Goal: Transaction & Acquisition: Book appointment/travel/reservation

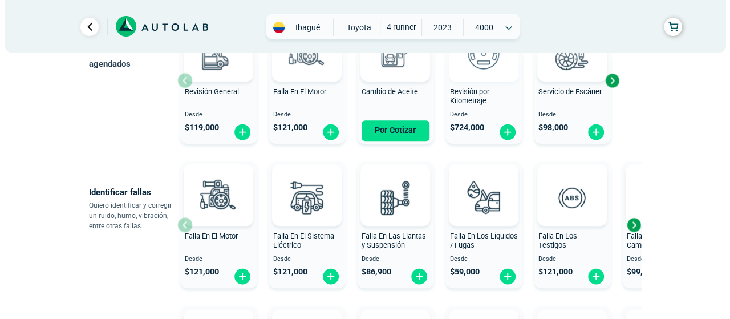
scroll to position [114, 0]
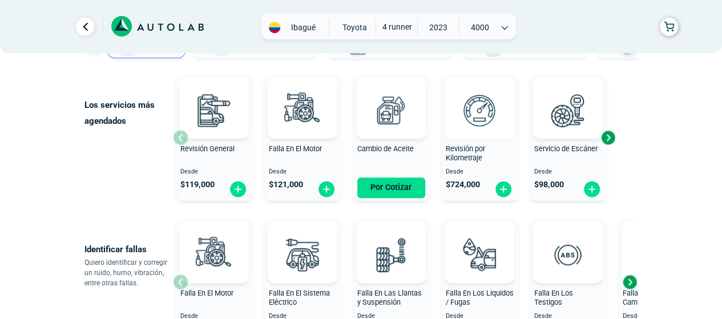
click at [484, 112] on img at bounding box center [479, 110] width 50 height 50
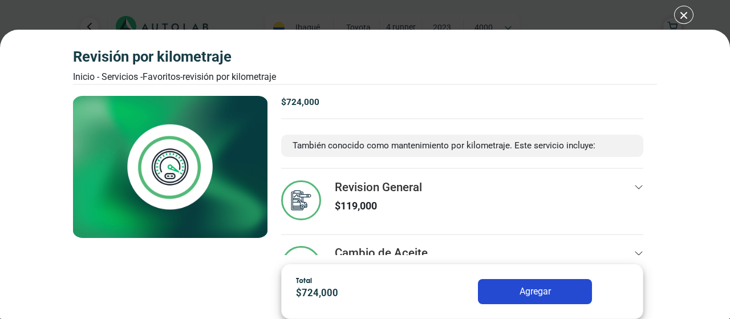
click at [685, 13] on div "Revisión por Kilometraje Inicio - Servicios - Favoritos - Revisión por Kilometr…" at bounding box center [365, 159] width 730 height 319
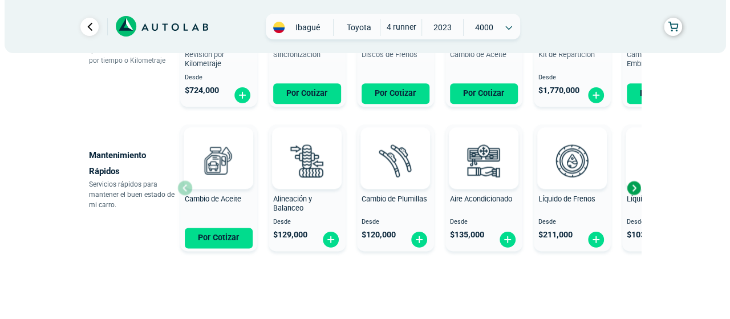
scroll to position [677, 0]
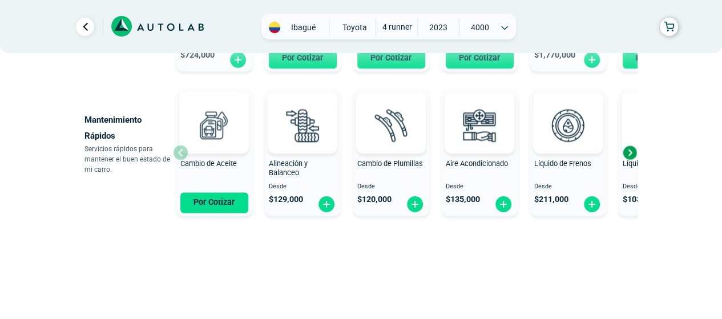
click at [177, 156] on div "Cambio de Aceite Por Cotizar" at bounding box center [214, 152] width 77 height 121
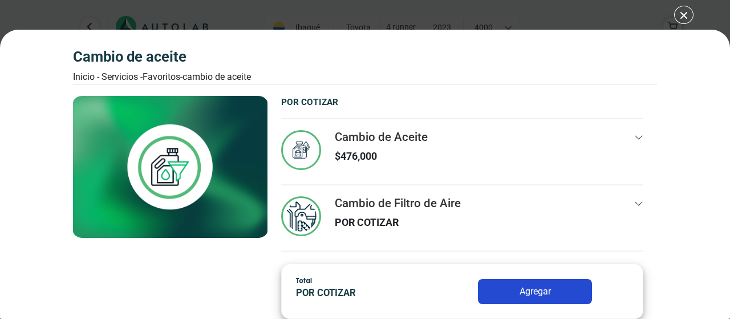
click at [244, 274] on div at bounding box center [170, 291] width 195 height 55
click at [683, 17] on div "Cambio de Aceite Inicio - Servicios - Favoritos - Cambio de Aceite Cambio de Ac…" at bounding box center [365, 159] width 730 height 319
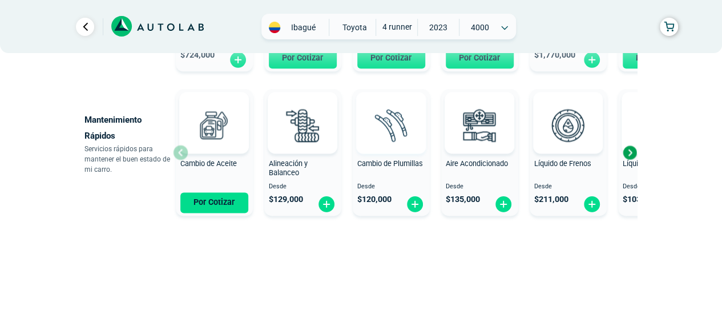
click at [371, 127] on img at bounding box center [391, 125] width 50 height 50
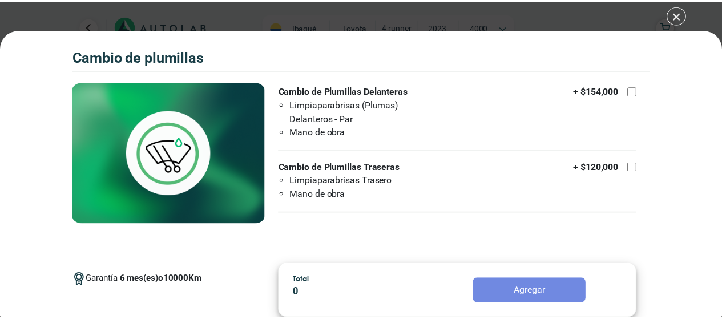
scroll to position [10, 0]
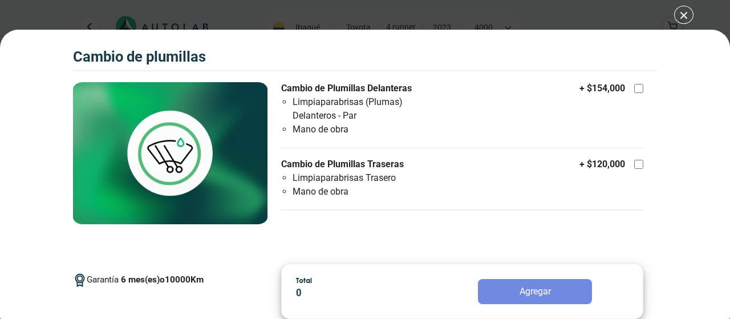
click at [682, 15] on div "Cambio de Plumillas Cambio de Plumillas Garantía 6 Km" at bounding box center [365, 159] width 730 height 319
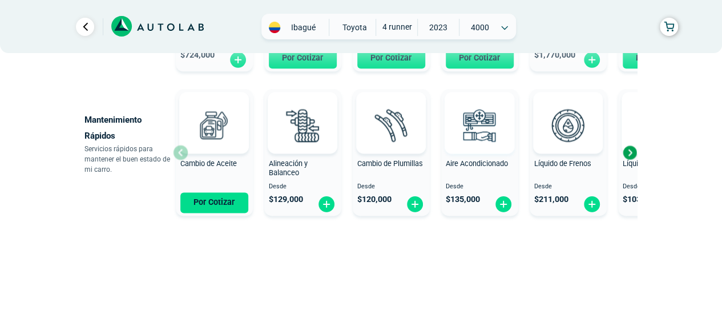
click at [473, 124] on img at bounding box center [479, 125] width 50 height 50
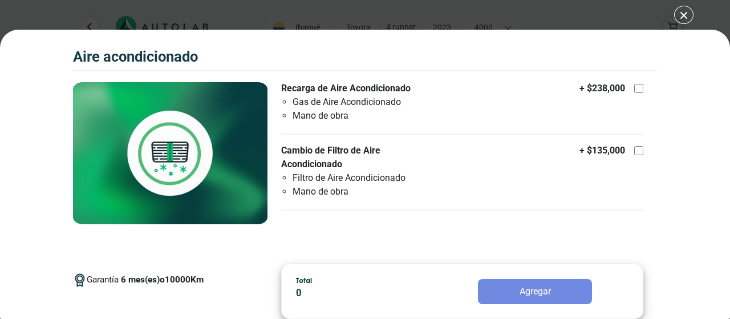
click at [678, 14] on div "Aire Acondicionado Aire Acondicionado Garantía 6 10000" at bounding box center [365, 159] width 730 height 319
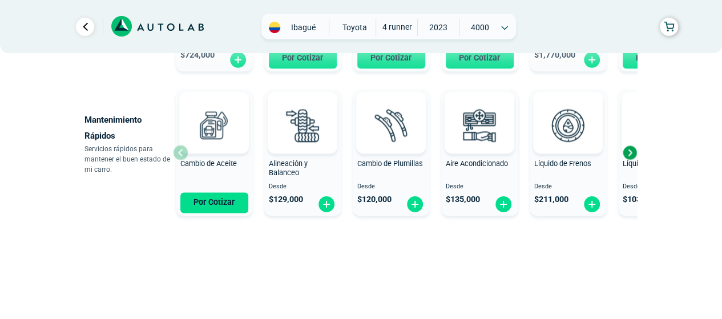
click at [626, 148] on div "Next slide" at bounding box center [629, 152] width 17 height 17
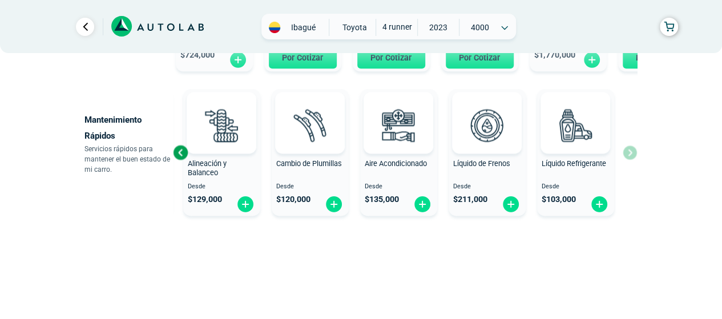
click at [626, 148] on div "Cambio de Aceite Por Cotizar Alineación y Balanceo Desde $ 129,000 Cambio de Pl…" at bounding box center [405, 152] width 464 height 136
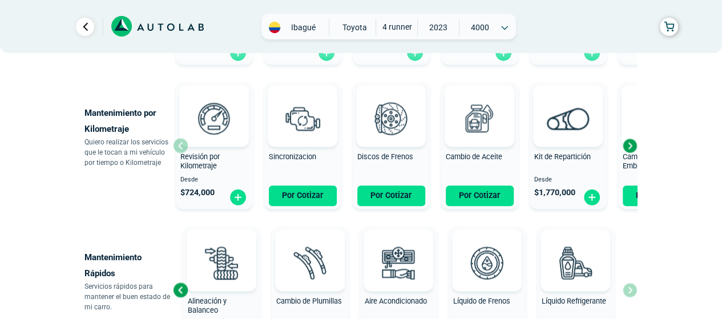
scroll to position [531, 0]
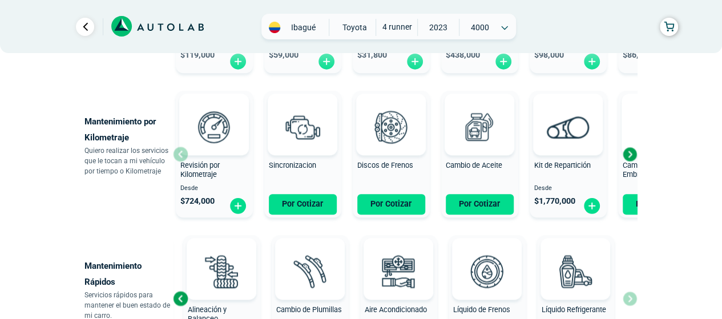
click at [624, 151] on div "Next slide" at bounding box center [629, 153] width 17 height 17
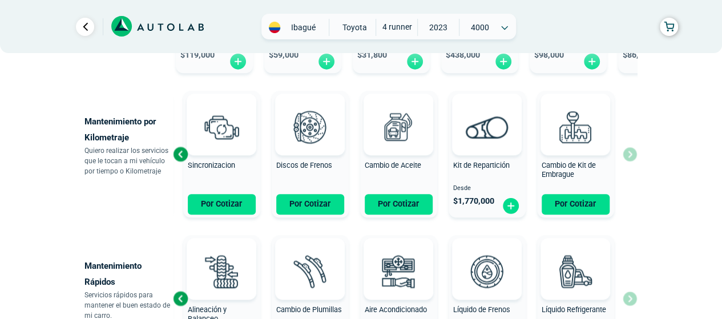
click at [631, 155] on div "Revisión por Kilometraje Desde $ 724,000 Sincronizacion Por Cotizar Discos de F…" at bounding box center [405, 154] width 464 height 136
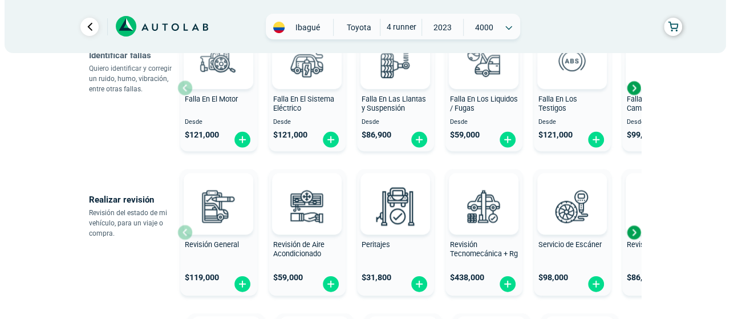
scroll to position [302, 0]
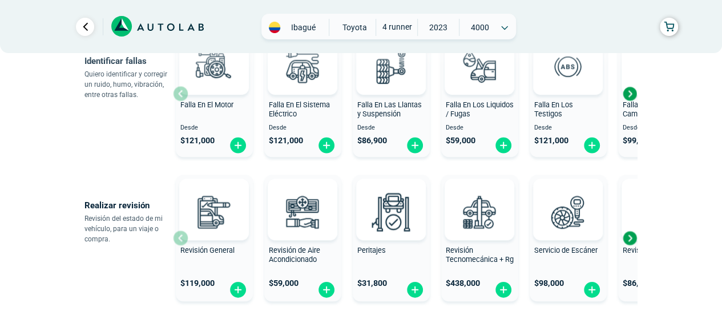
click at [632, 234] on div "Next slide" at bounding box center [629, 237] width 17 height 17
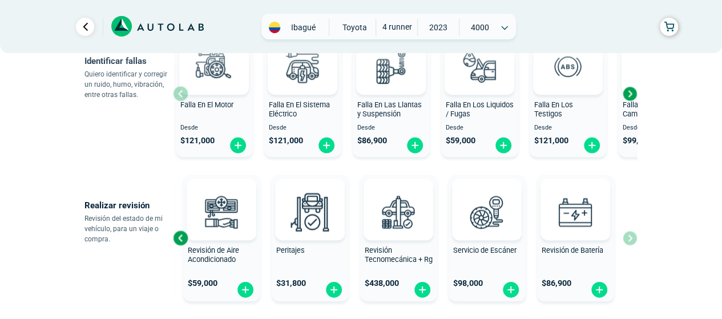
click at [632, 234] on div "Revisión General $ 119,000 Revisión de Aire Acondicionado $ 59,000 Peritajes $ …" at bounding box center [405, 238] width 464 height 136
click at [629, 88] on div "Next slide" at bounding box center [629, 93] width 17 height 17
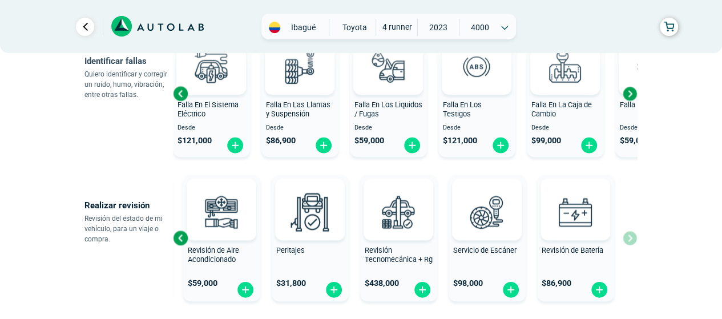
click at [629, 88] on div "Next slide" at bounding box center [629, 93] width 17 height 17
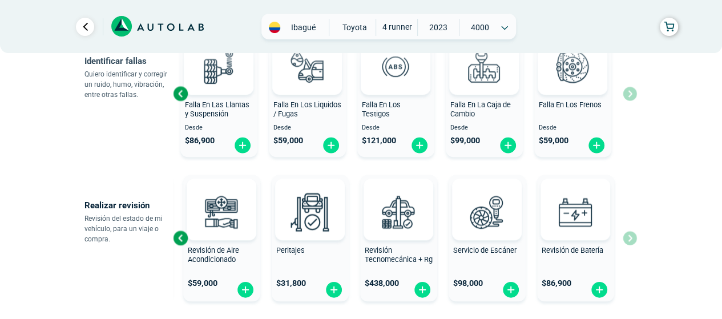
click at [629, 88] on div "Falla En El Motor Desde $ 121,000 Falla En El Sistema Eléctrico Desde $ 121,000…" at bounding box center [405, 94] width 464 height 136
click at [361, 31] on span "TOYOTA" at bounding box center [354, 27] width 41 height 17
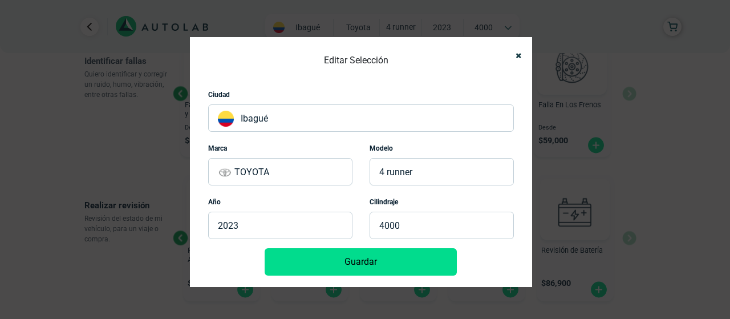
click at [283, 164] on p "TOYOTA" at bounding box center [280, 171] width 144 height 27
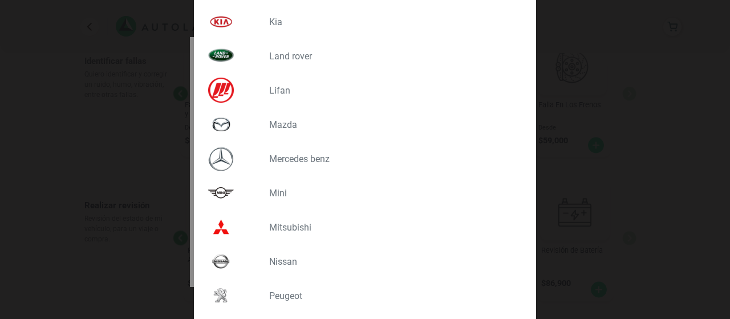
scroll to position [742, 0]
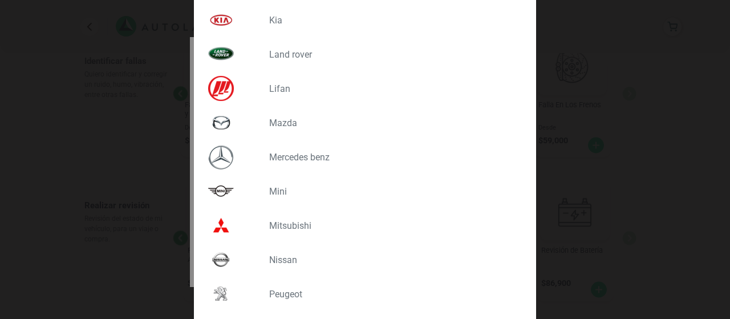
click at [280, 123] on p "MAZDA" at bounding box center [391, 123] width 244 height 11
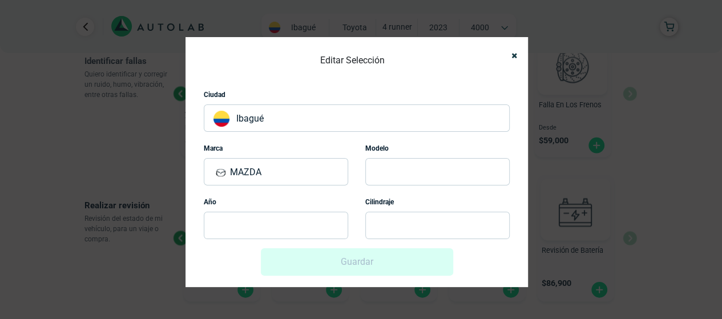
click at [398, 172] on p at bounding box center [437, 171] width 144 height 27
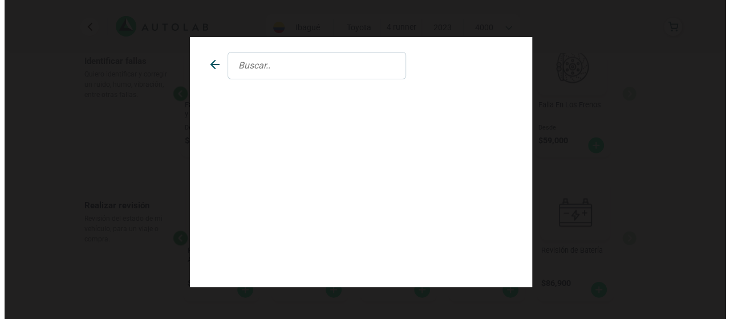
scroll to position [0, 0]
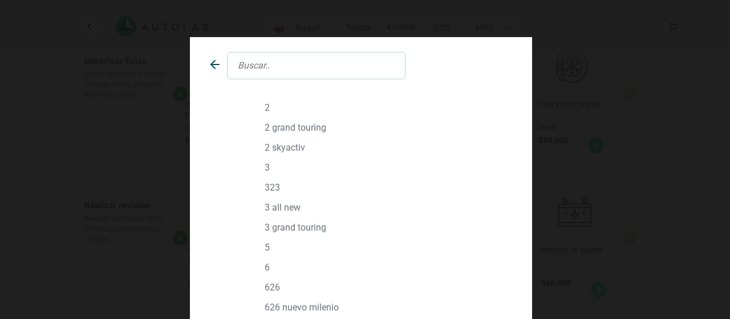
click at [265, 246] on p "5" at bounding box center [387, 247] width 244 height 11
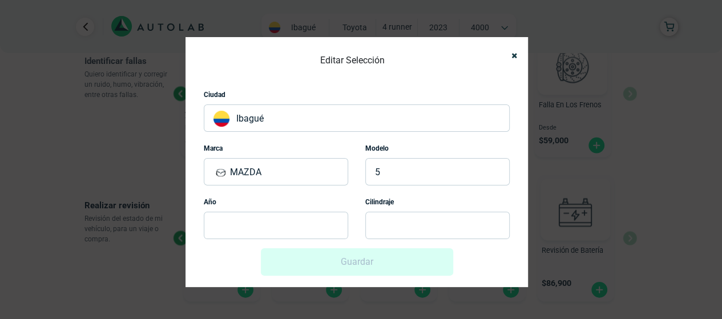
click at [266, 226] on p at bounding box center [276, 225] width 144 height 27
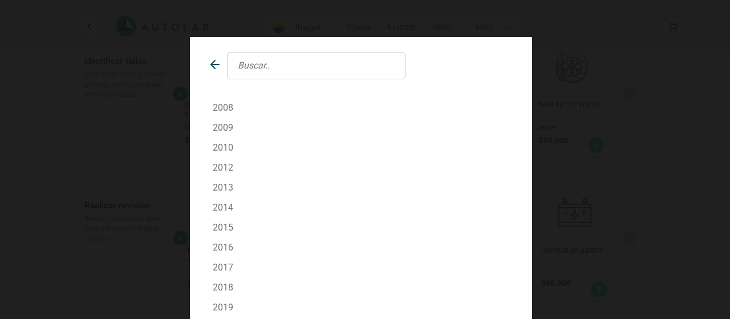
click at [268, 70] on input "text" at bounding box center [316, 65] width 179 height 27
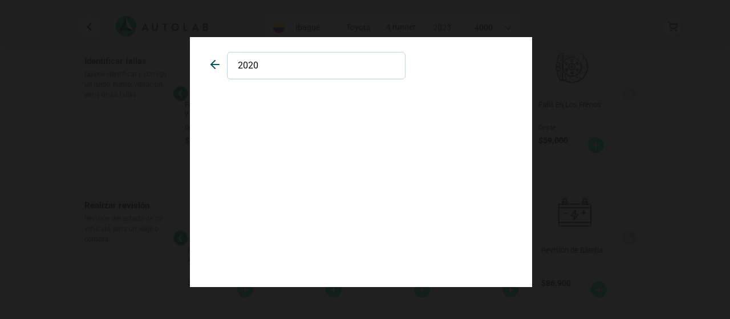
type input "2020"
click at [218, 64] on icon at bounding box center [215, 64] width 8 height 0
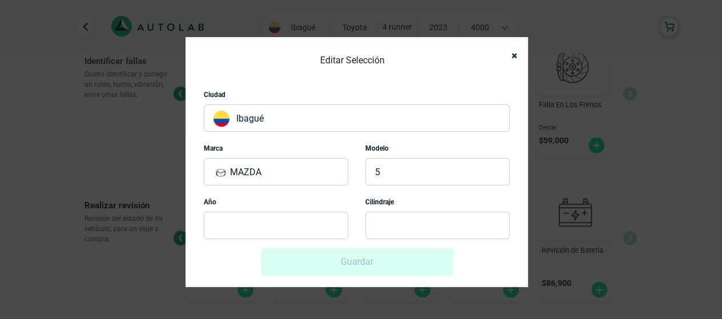
click at [411, 226] on p at bounding box center [437, 225] width 144 height 27
click at [379, 226] on p at bounding box center [437, 225] width 144 height 27
click at [369, 260] on div "Guardar" at bounding box center [357, 261] width 306 height 27
click at [512, 55] on icon "Close" at bounding box center [514, 55] width 6 height 7
